Goal: Task Accomplishment & Management: Use online tool/utility

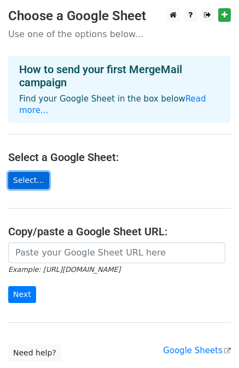
click at [37, 172] on link "Select..." at bounding box center [28, 180] width 41 height 17
click at [26, 172] on link "Select..." at bounding box center [28, 180] width 41 height 17
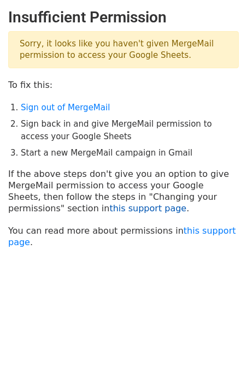
click at [109, 207] on link "this support page" at bounding box center [147, 208] width 77 height 10
